Goal: Information Seeking & Learning: Learn about a topic

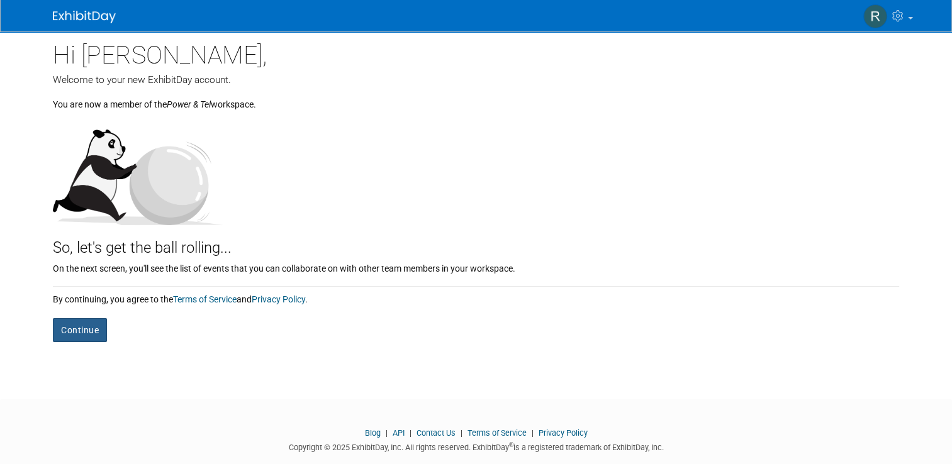
click at [82, 320] on button "Continue" at bounding box center [80, 330] width 54 height 24
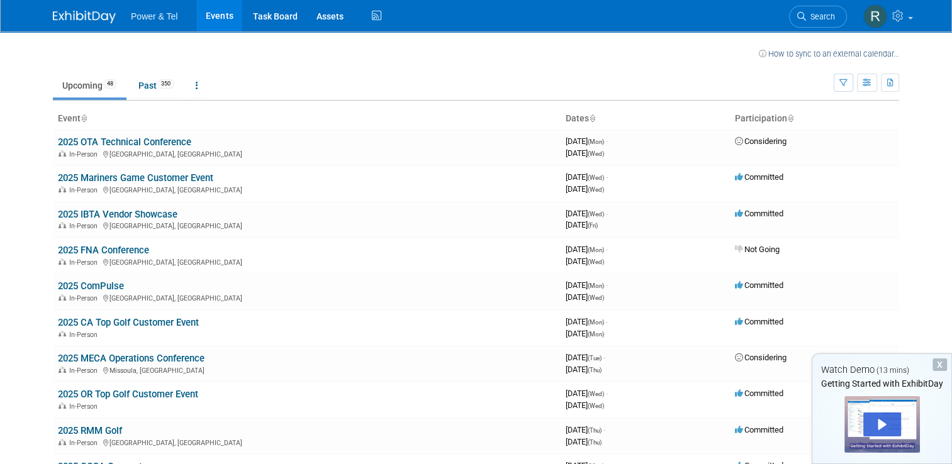
click at [941, 369] on div "X" at bounding box center [939, 365] width 14 height 13
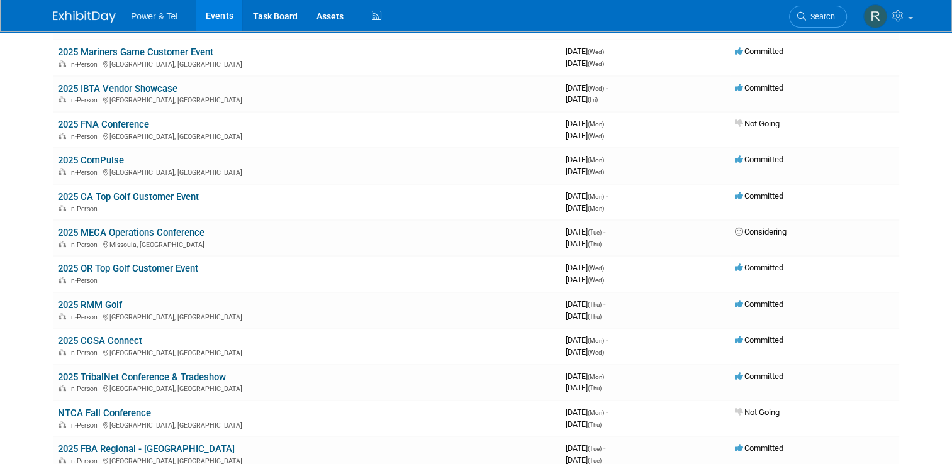
scroll to position [63, 0]
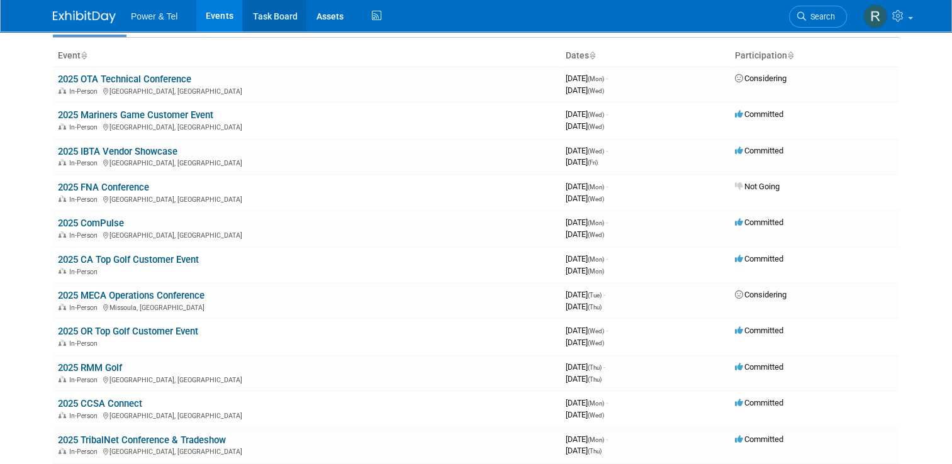
click at [267, 16] on link "Task Board" at bounding box center [275, 15] width 64 height 31
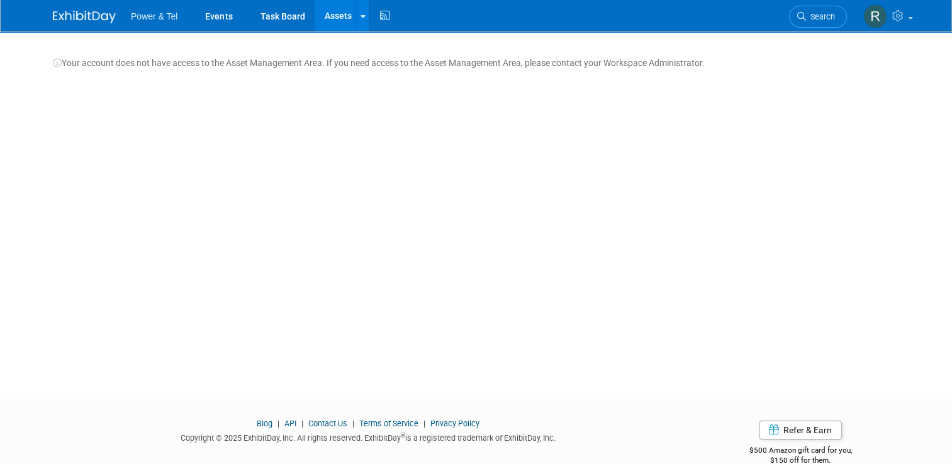
click at [150, 12] on span "Power & Tel" at bounding box center [154, 16] width 47 height 10
click at [148, 20] on span "Power & Tel" at bounding box center [154, 16] width 47 height 10
drag, startPoint x: 240, startPoint y: 21, endPoint x: 259, endPoint y: 22, distance: 18.9
click at [242, 21] on ul "Power & Tel Events Task Board Assets Storage Locations Activity Feed" at bounding box center [261, 15] width 261 height 31
click at [266, 21] on link "Task Board" at bounding box center [282, 15] width 64 height 31
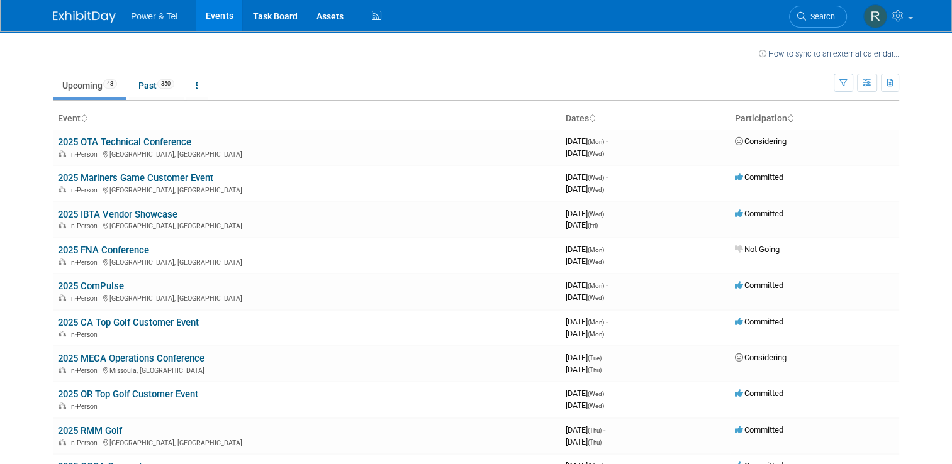
click at [593, 122] on icon at bounding box center [592, 119] width 6 height 8
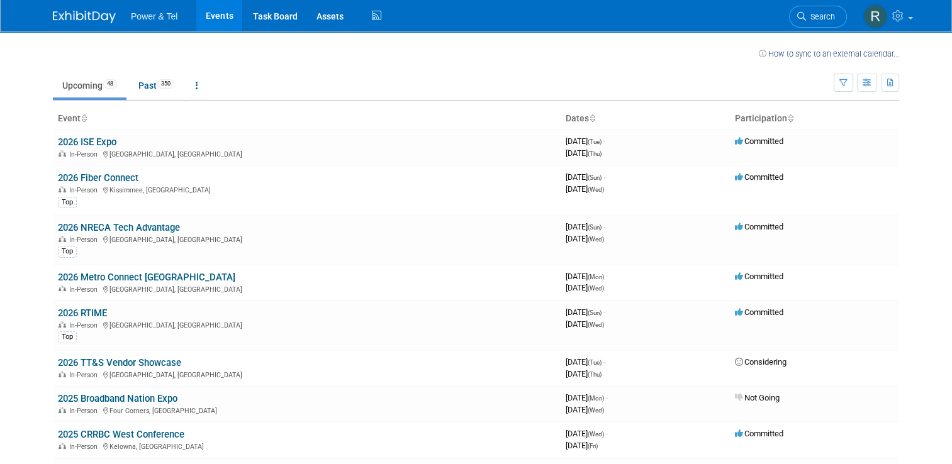
click at [593, 122] on icon at bounding box center [592, 119] width 6 height 8
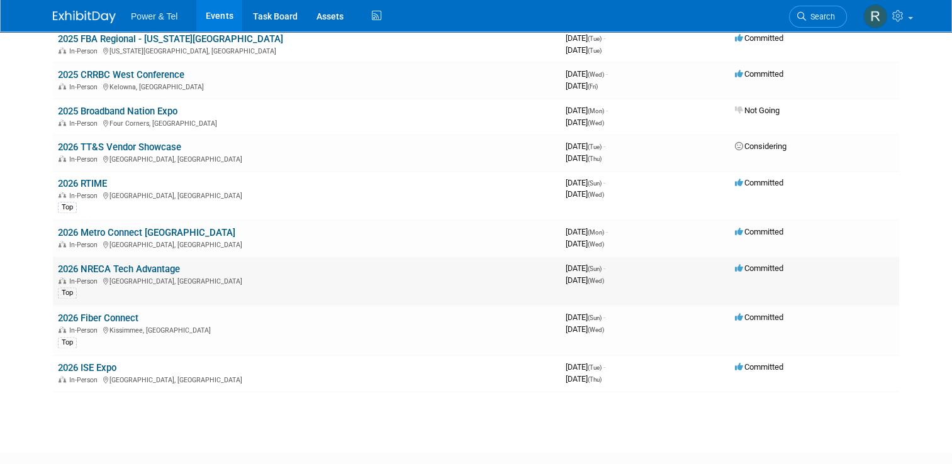
scroll to position [1475, 0]
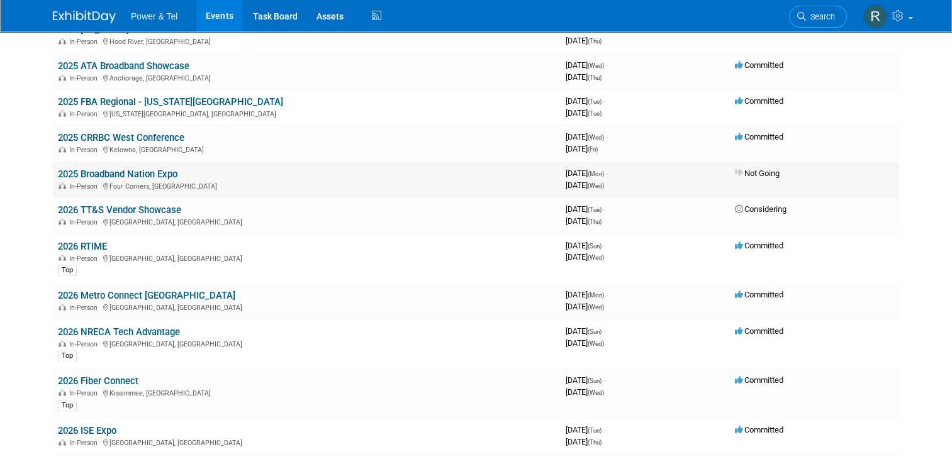
click at [194, 181] on div "In-Person Four Corners, FL" at bounding box center [307, 186] width 498 height 10
click at [744, 169] on icon at bounding box center [739, 173] width 9 height 8
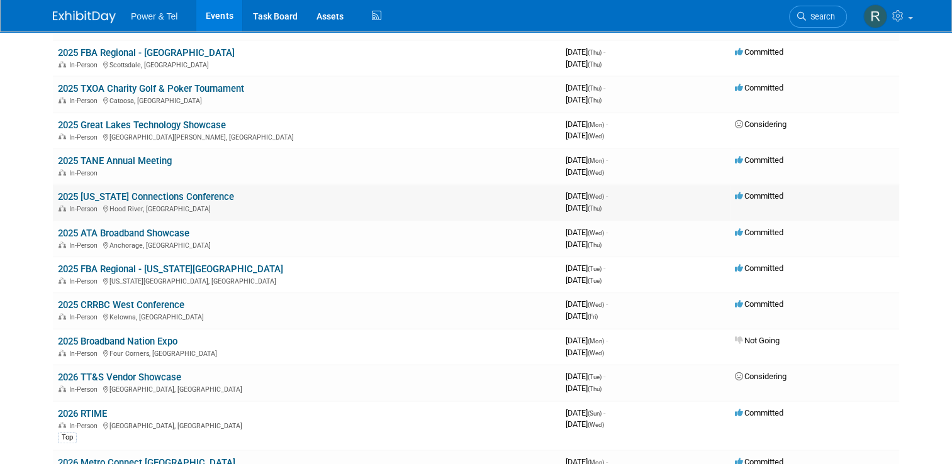
scroll to position [1286, 0]
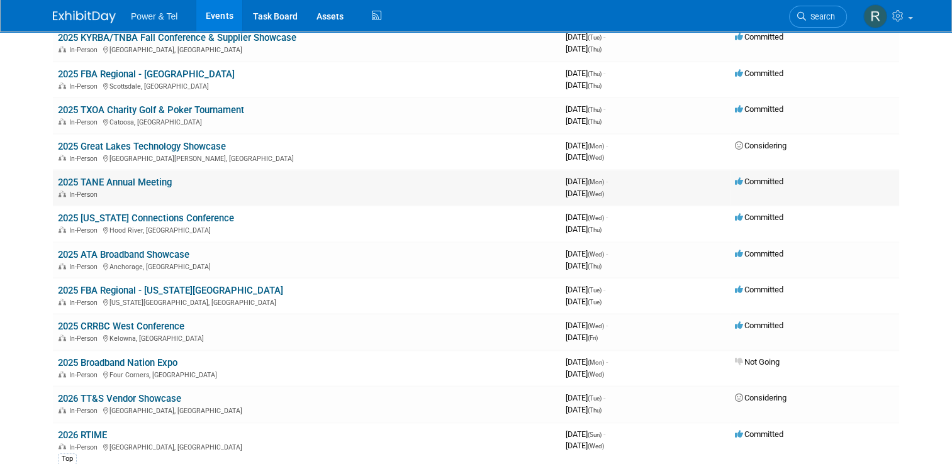
click at [148, 177] on link "2025 TANE Annual Meeting" at bounding box center [115, 182] width 114 height 11
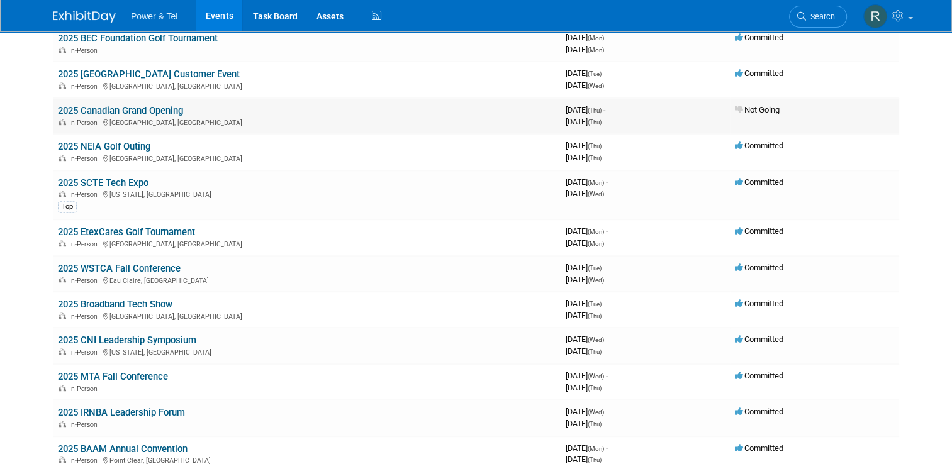
scroll to position [594, 0]
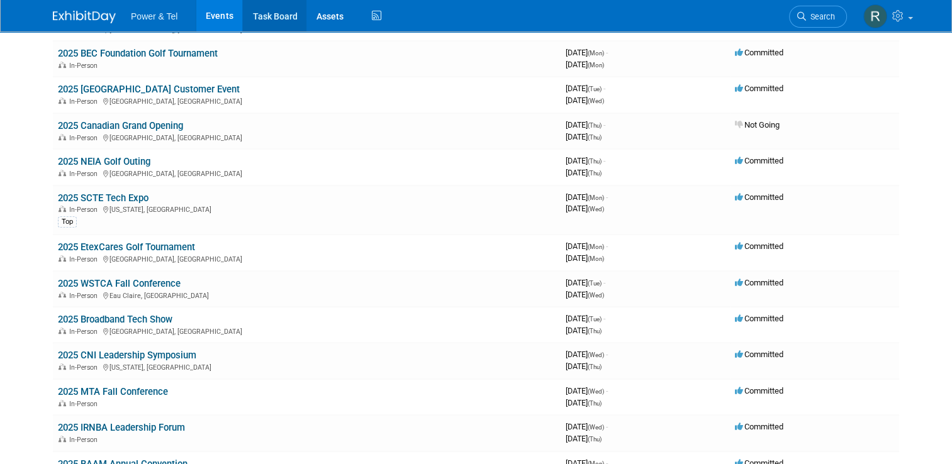
click at [264, 19] on link "Task Board" at bounding box center [275, 15] width 64 height 31
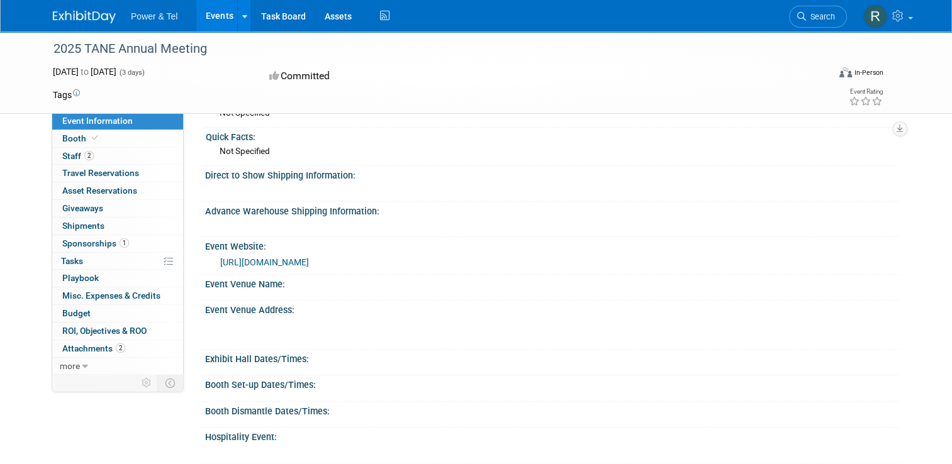
scroll to position [81, 0]
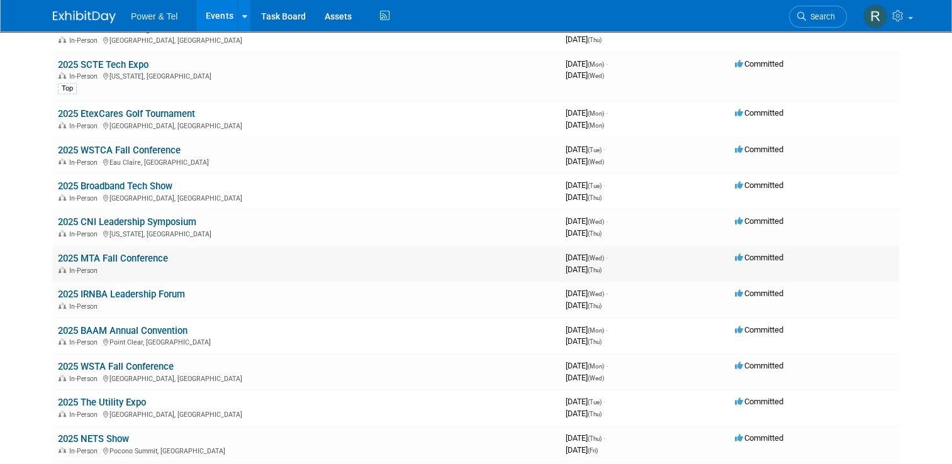
scroll to position [755, 0]
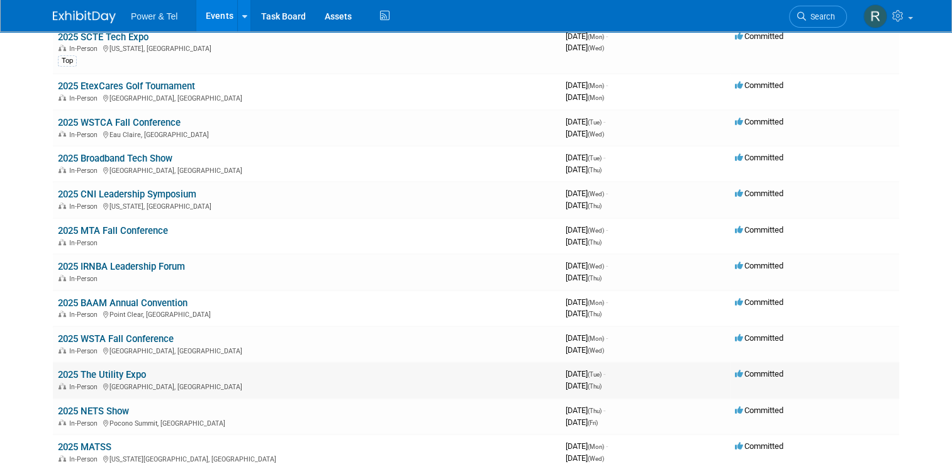
click at [126, 372] on link "2025 The Utility Expo" at bounding box center [102, 374] width 88 height 11
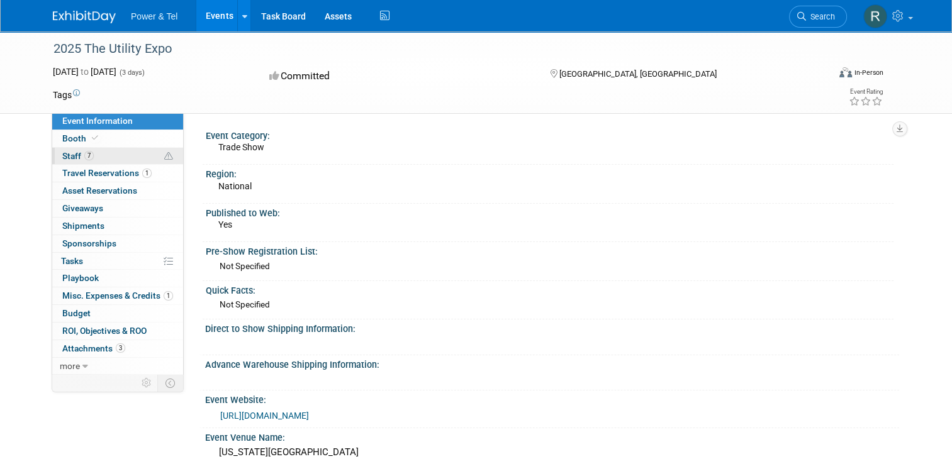
click at [69, 160] on span "Staff 7" at bounding box center [77, 156] width 31 height 10
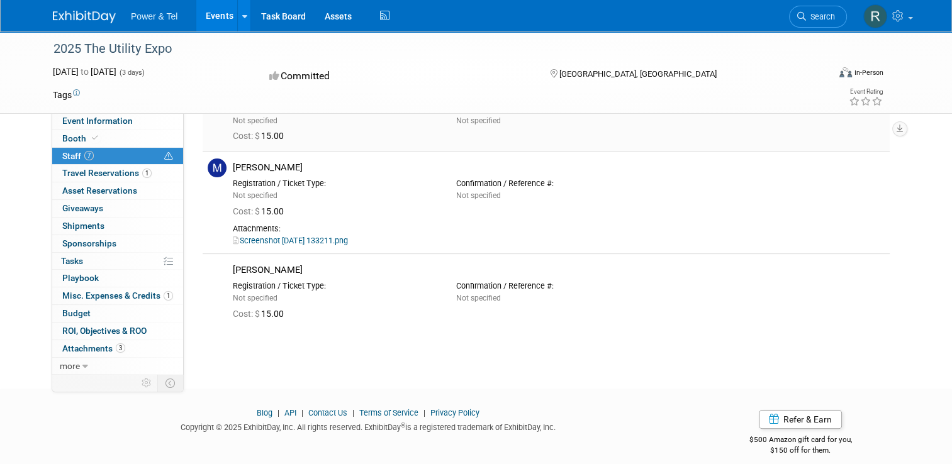
scroll to position [378, 0]
click at [103, 172] on span "Travel Reservations 1" at bounding box center [106, 173] width 89 height 10
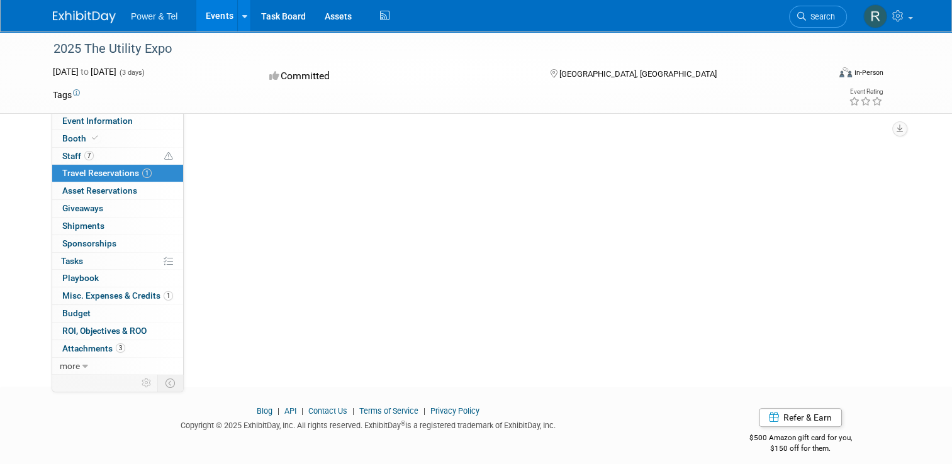
scroll to position [0, 0]
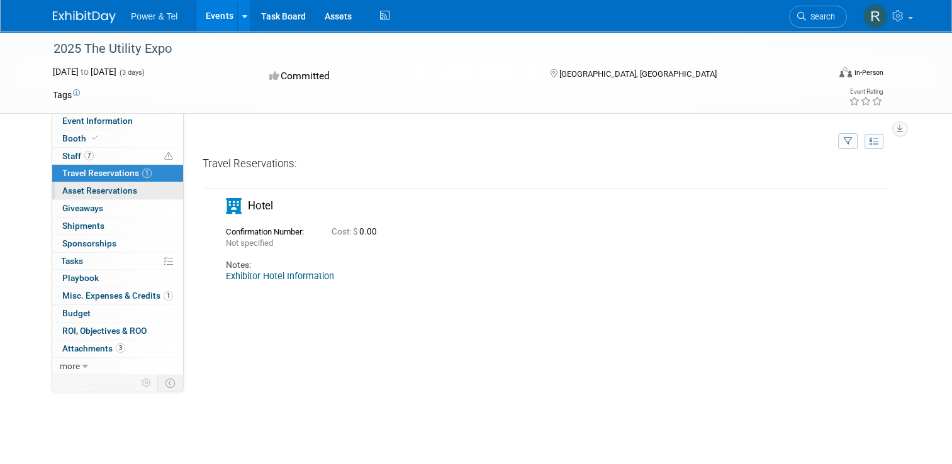
click at [103, 191] on span "Asset Reservations 0" at bounding box center [99, 191] width 75 height 10
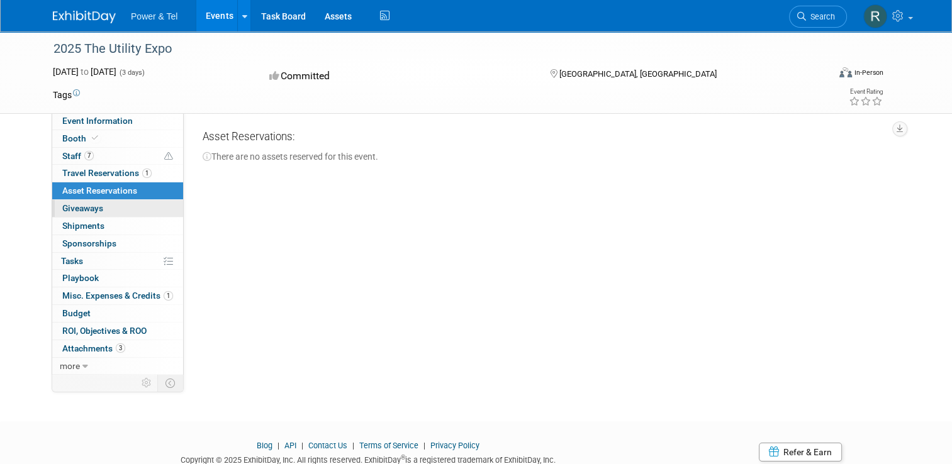
click at [86, 210] on span "Giveaways 0" at bounding box center [82, 208] width 41 height 10
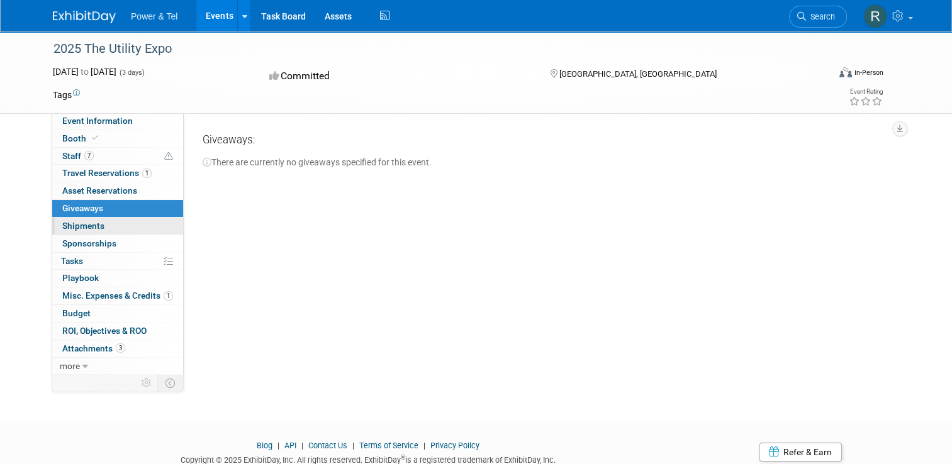
click at [81, 228] on span "Shipments 0" at bounding box center [83, 226] width 42 height 10
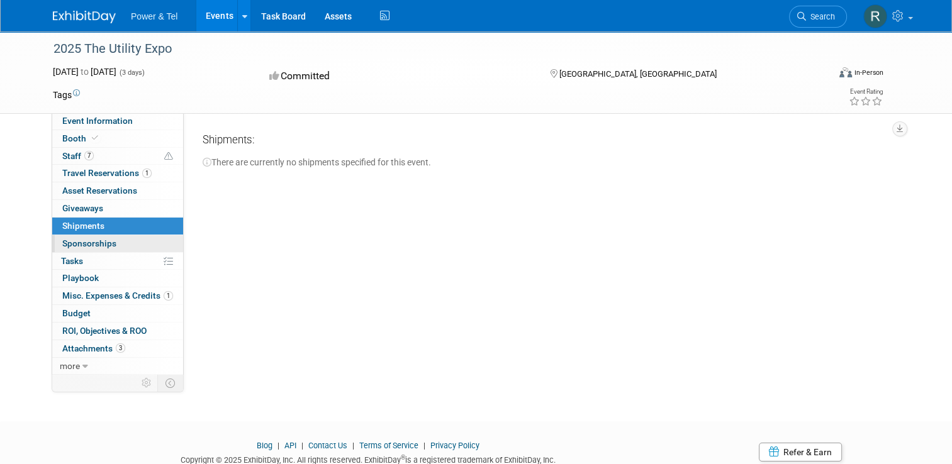
click at [86, 245] on span "Sponsorships 0" at bounding box center [89, 243] width 54 height 10
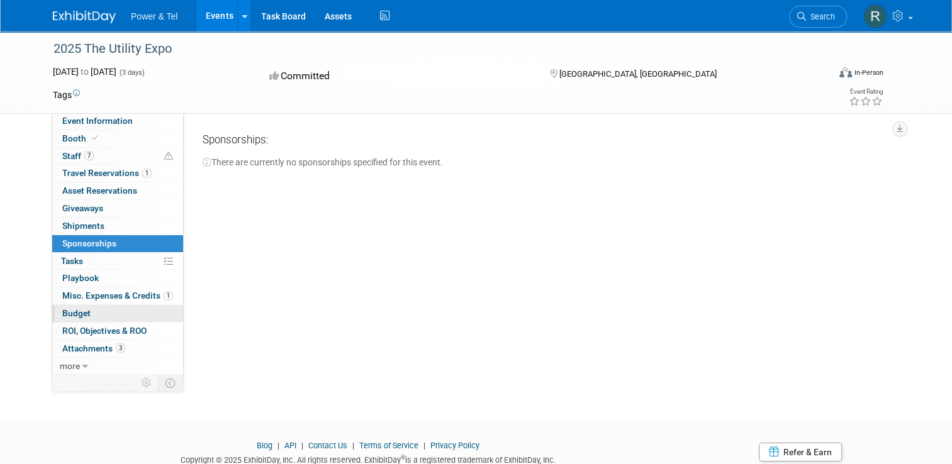
click at [72, 311] on span "Budget" at bounding box center [76, 313] width 28 height 10
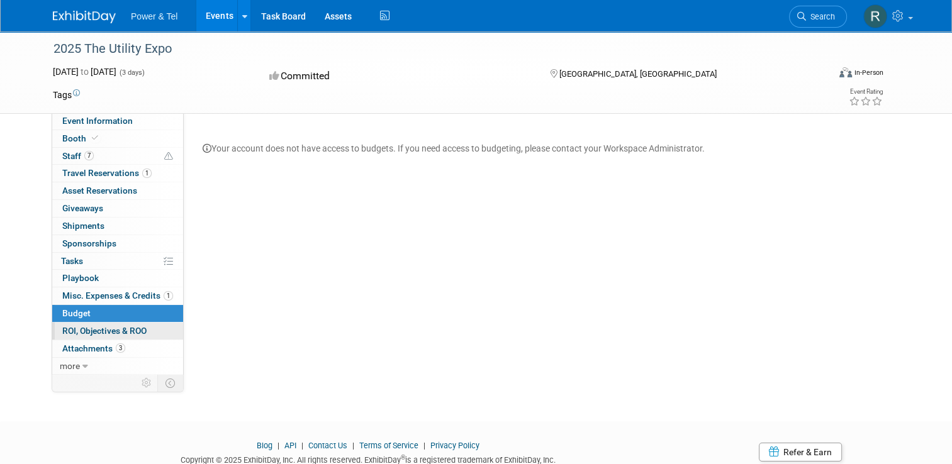
click at [109, 333] on span "ROI, Objectives & ROO 0" at bounding box center [104, 331] width 84 height 10
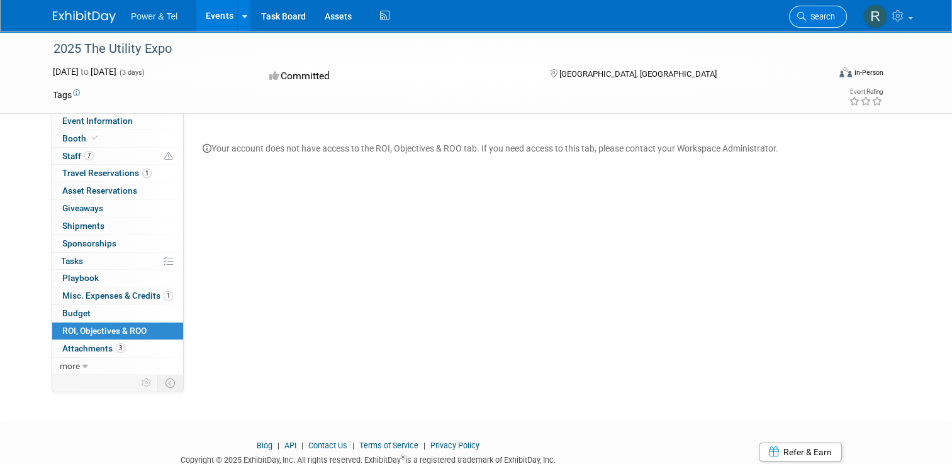
click at [826, 16] on span "Search" at bounding box center [820, 16] width 29 height 9
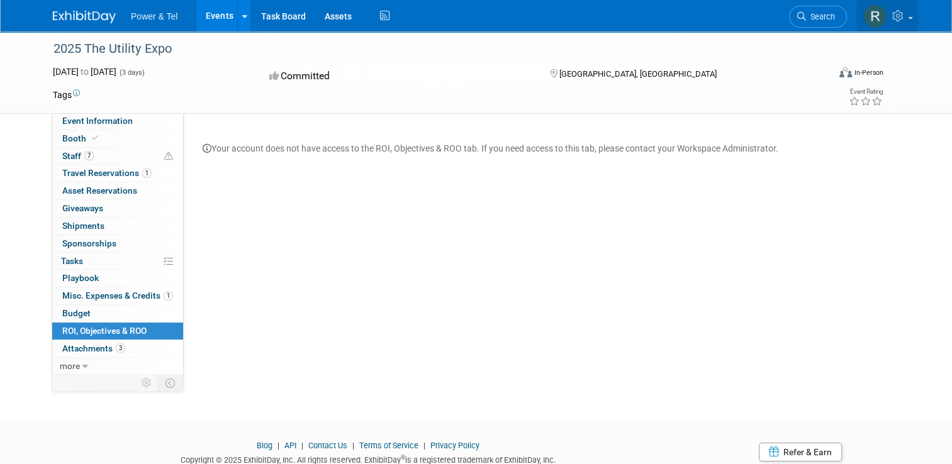
click at [914, 15] on link at bounding box center [887, 15] width 62 height 31
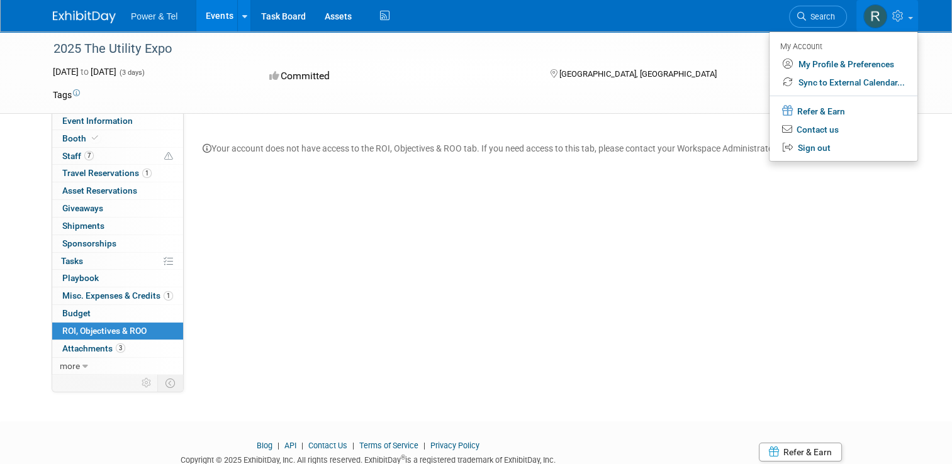
click at [551, 302] on div "Event Category: Trade Show Region: National Published to Web: Yes Pre-Show Regi…" at bounding box center [541, 243] width 715 height 261
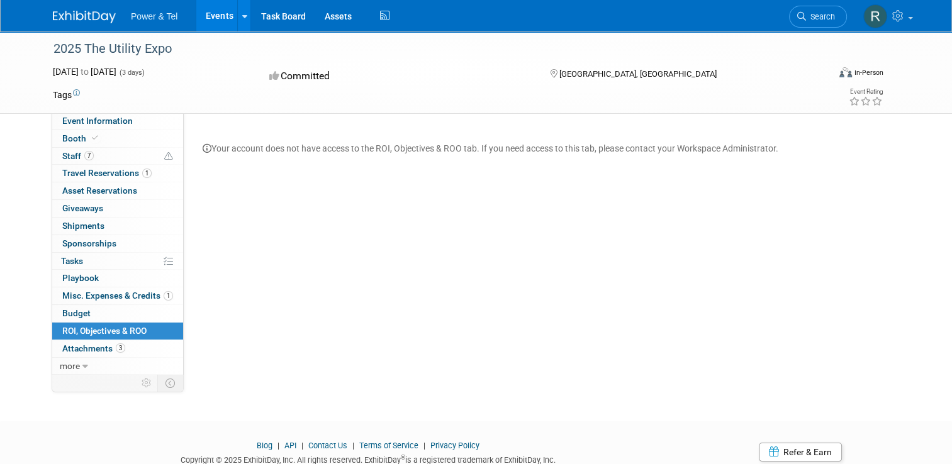
click at [131, 13] on span "Power & Tel" at bounding box center [154, 16] width 47 height 10
click at [266, 19] on link "Task Board" at bounding box center [283, 15] width 64 height 31
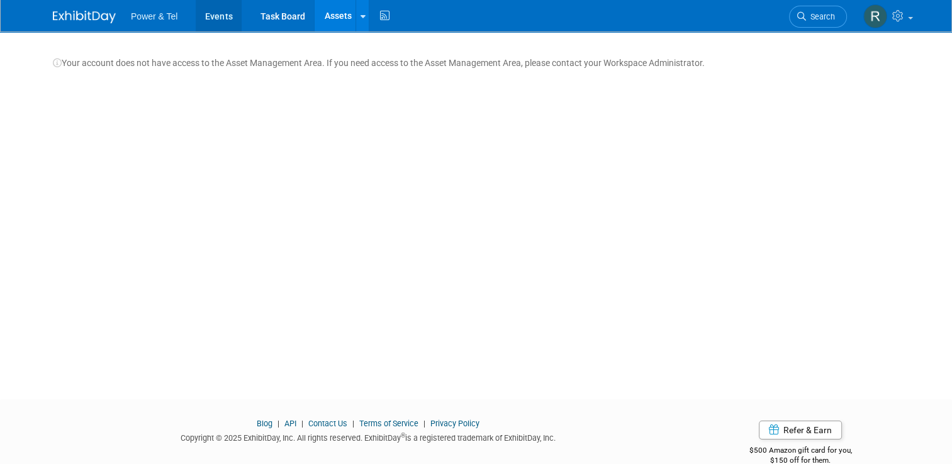
click at [213, 21] on link "Events" at bounding box center [219, 15] width 46 height 31
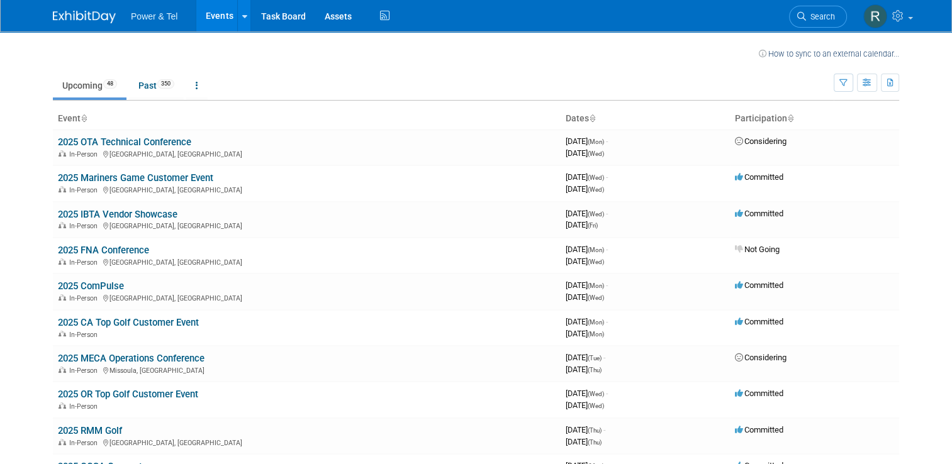
click at [148, 16] on span "Power & Tel" at bounding box center [154, 16] width 47 height 10
click at [76, 23] on img at bounding box center [84, 17] width 63 height 13
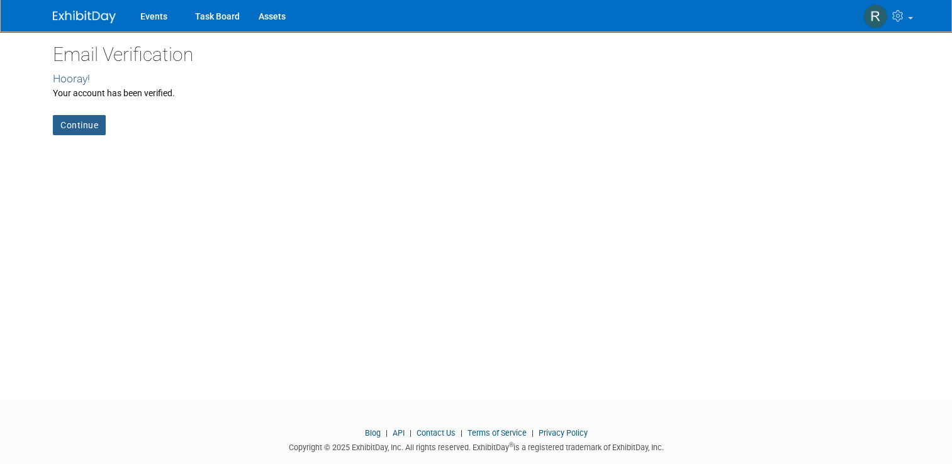
click at [66, 127] on link "Continue" at bounding box center [79, 125] width 53 height 20
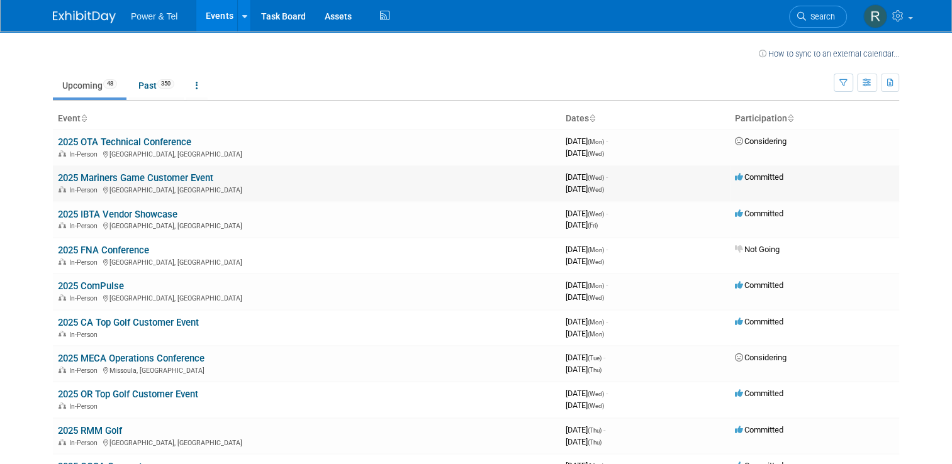
drag, startPoint x: 535, startPoint y: 185, endPoint x: 545, endPoint y: 180, distance: 10.7
click at [535, 185] on div "In-Person Seattle, WA" at bounding box center [307, 189] width 498 height 10
